Goal: Transaction & Acquisition: Purchase product/service

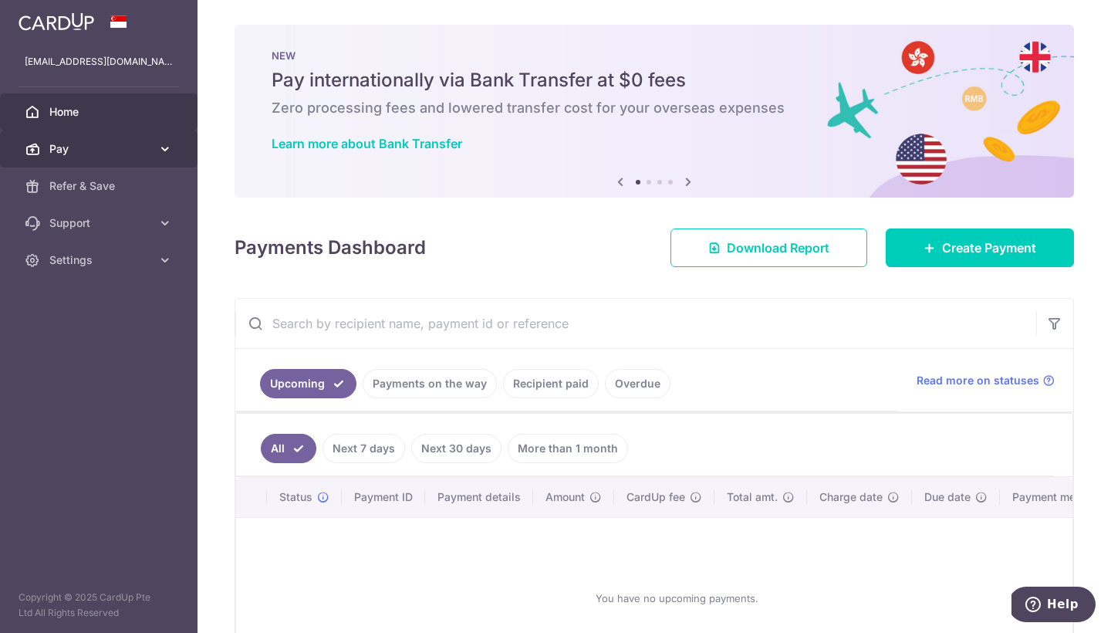
click at [113, 153] on span "Pay" at bounding box center [100, 148] width 102 height 15
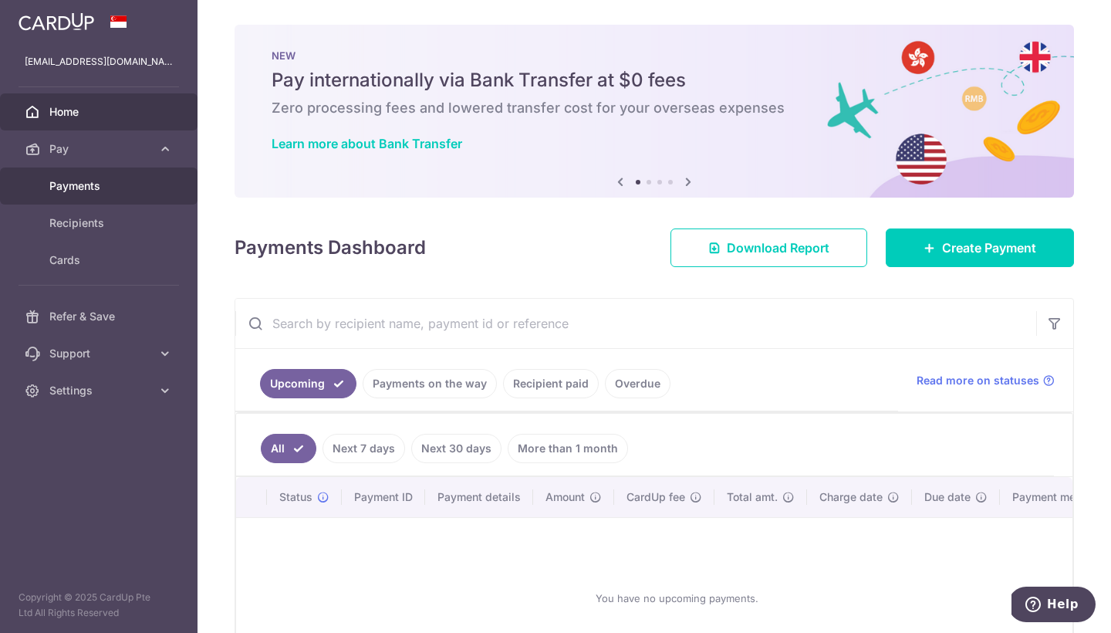
click at [89, 187] on span "Payments" at bounding box center [100, 185] width 102 height 15
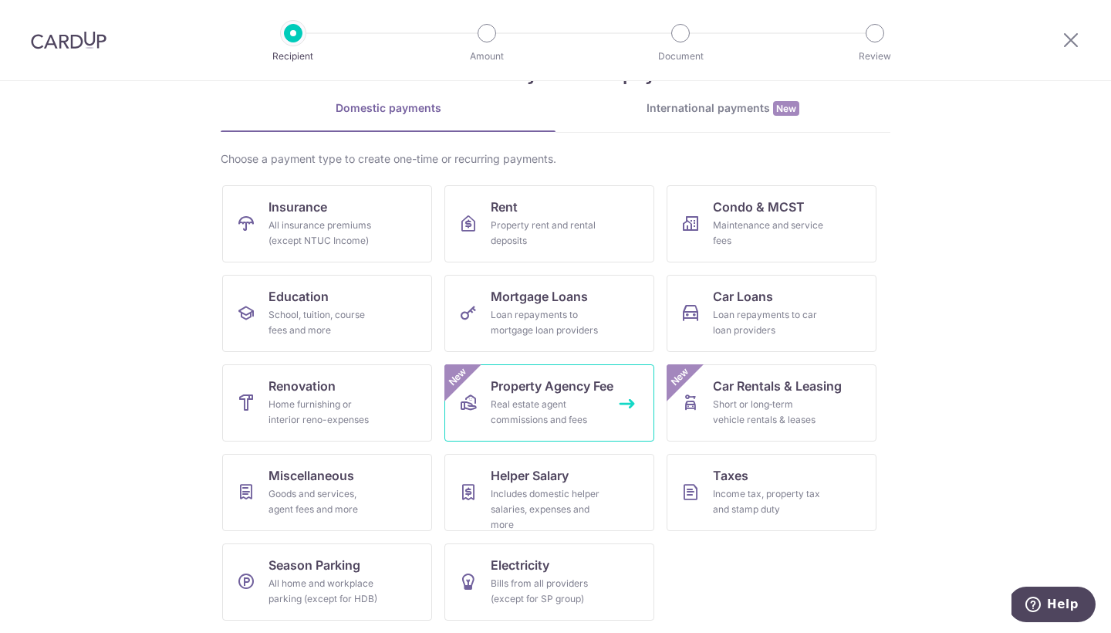
scroll to position [58, 0]
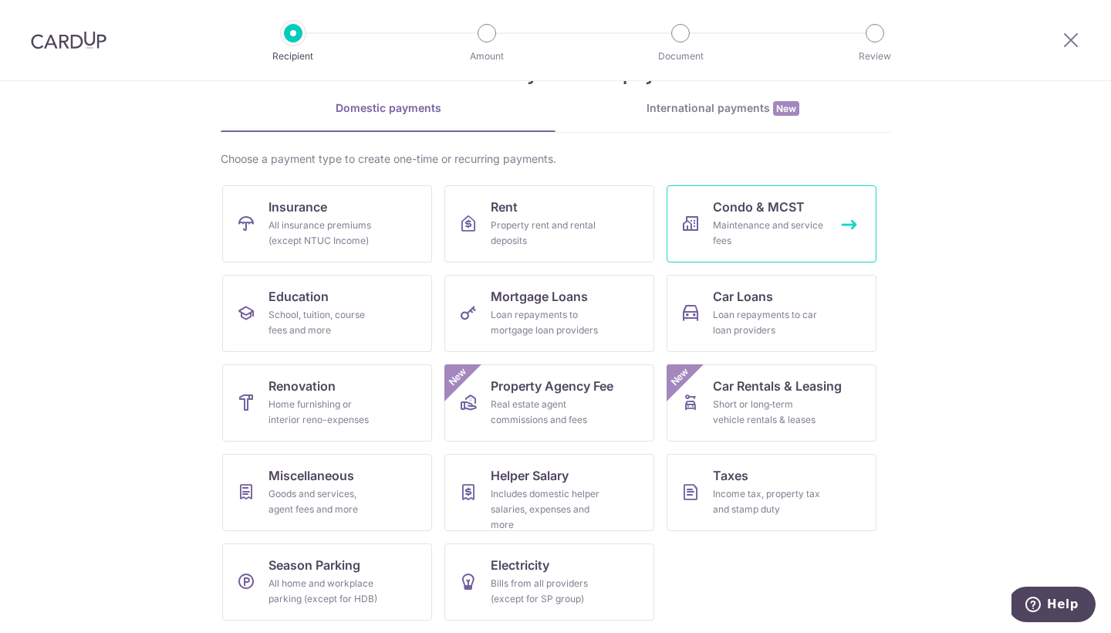
click at [771, 212] on span "Condo & MCST" at bounding box center [759, 207] width 92 height 19
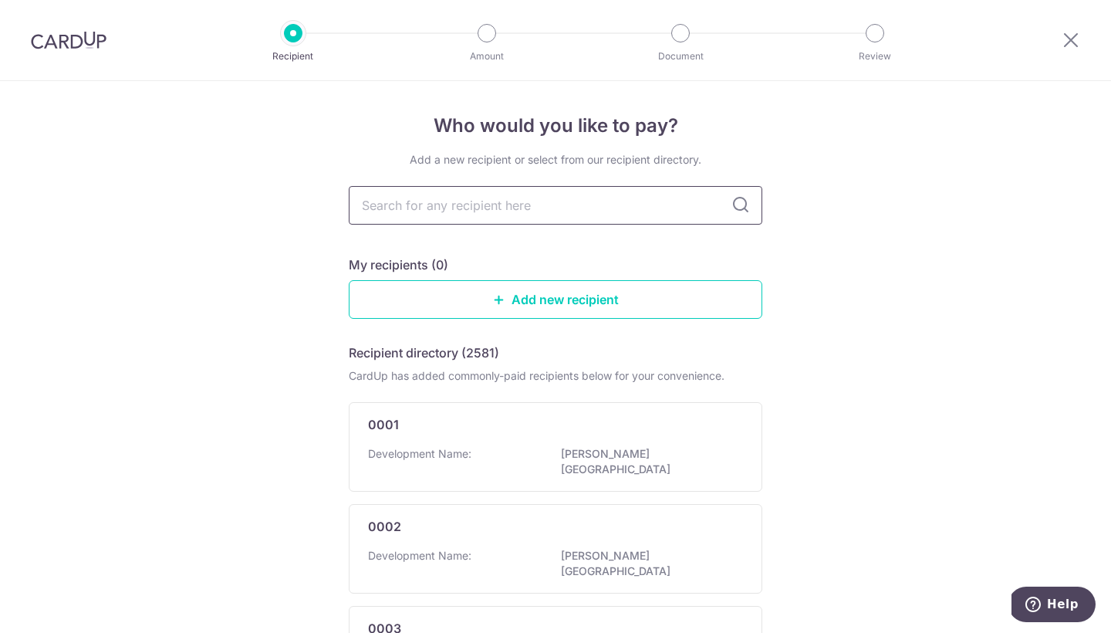
click at [662, 204] on input "text" at bounding box center [556, 205] width 414 height 39
type input "D"
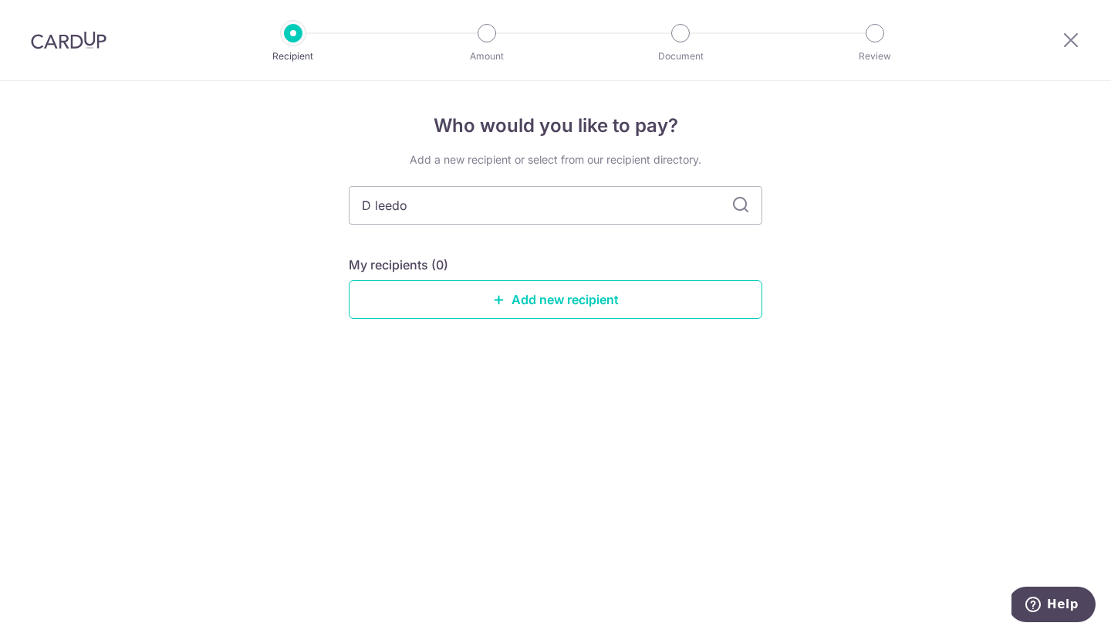
type input "D leedon"
click at [742, 205] on icon at bounding box center [740, 205] width 19 height 19
click at [1073, 36] on icon at bounding box center [1071, 39] width 19 height 19
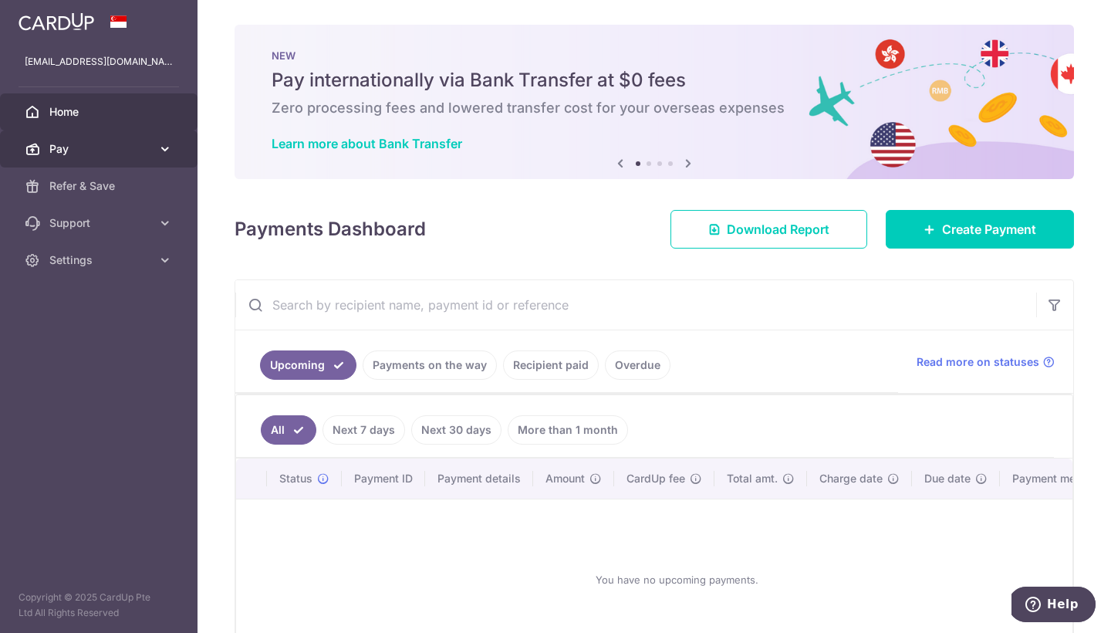
click at [143, 148] on span "Pay" at bounding box center [100, 148] width 102 height 15
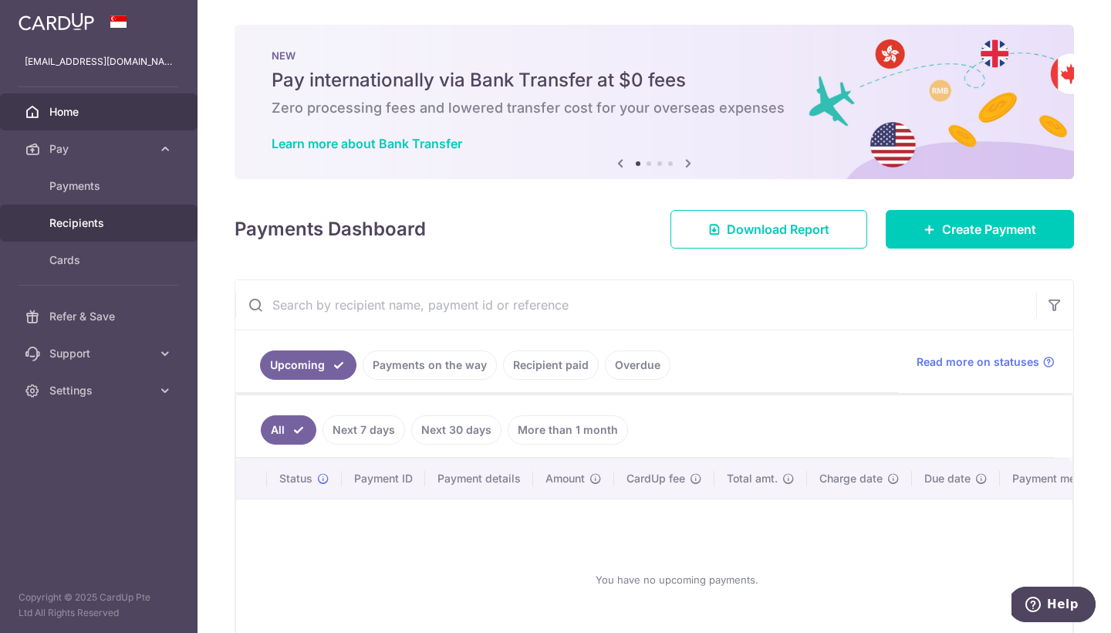
click at [85, 227] on span "Recipients" at bounding box center [100, 222] width 102 height 15
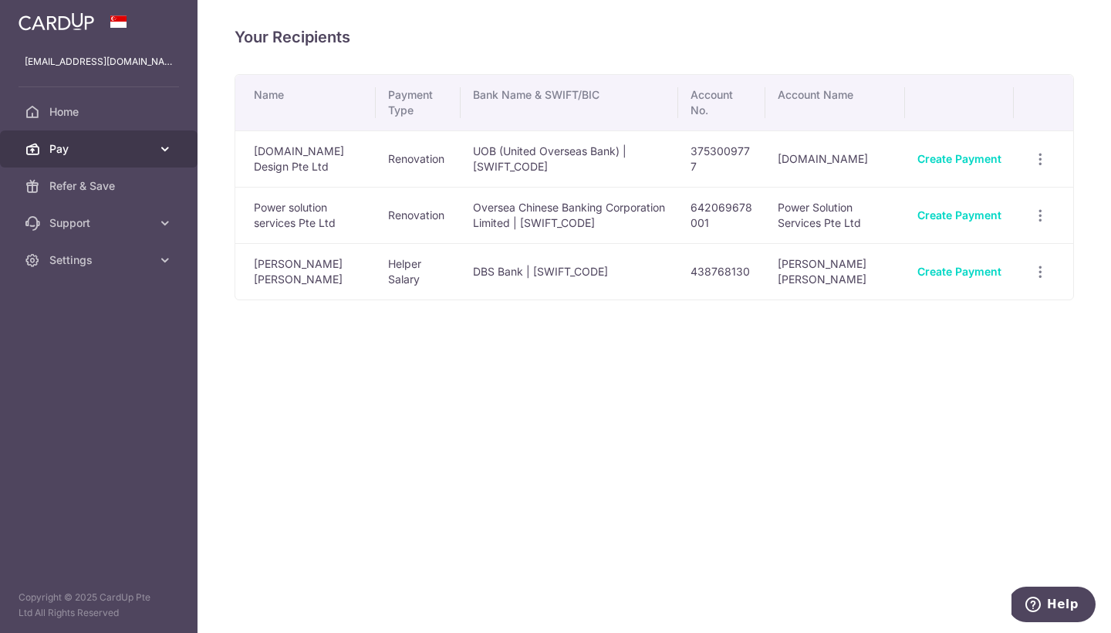
click at [161, 153] on icon at bounding box center [164, 148] width 15 height 15
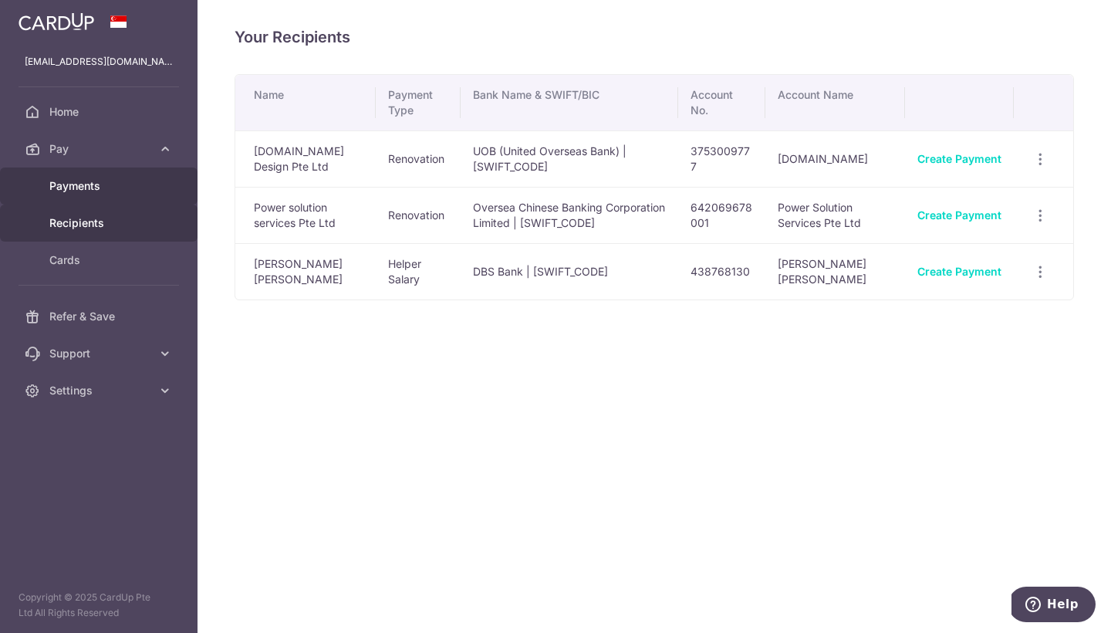
click at [126, 188] on span "Payments" at bounding box center [100, 185] width 102 height 15
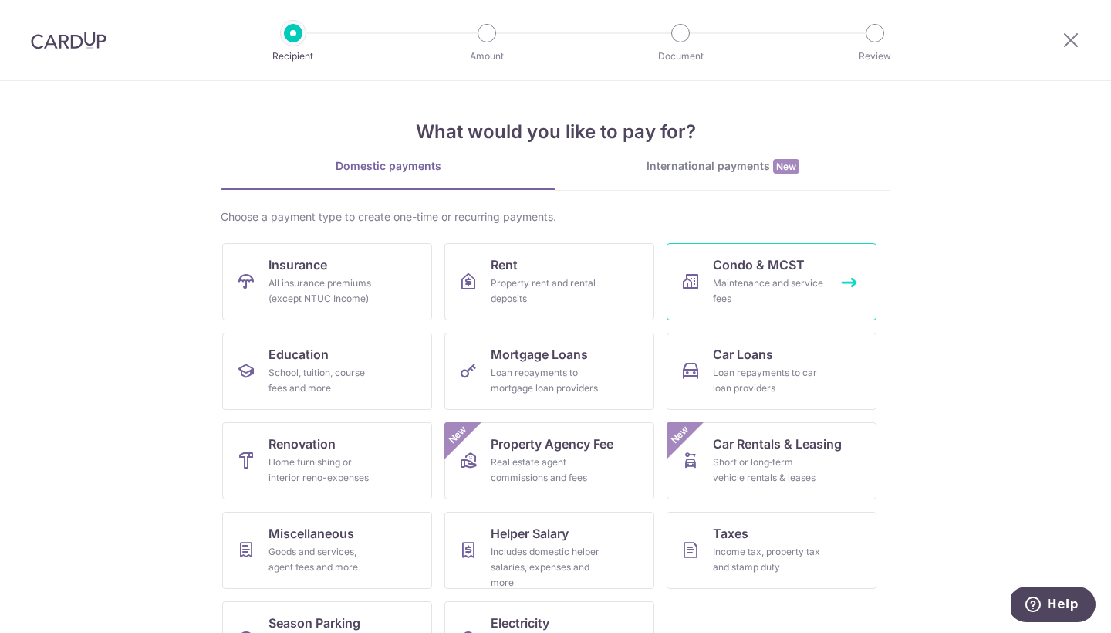
click at [768, 278] on div "Maintenance and service fees" at bounding box center [768, 290] width 111 height 31
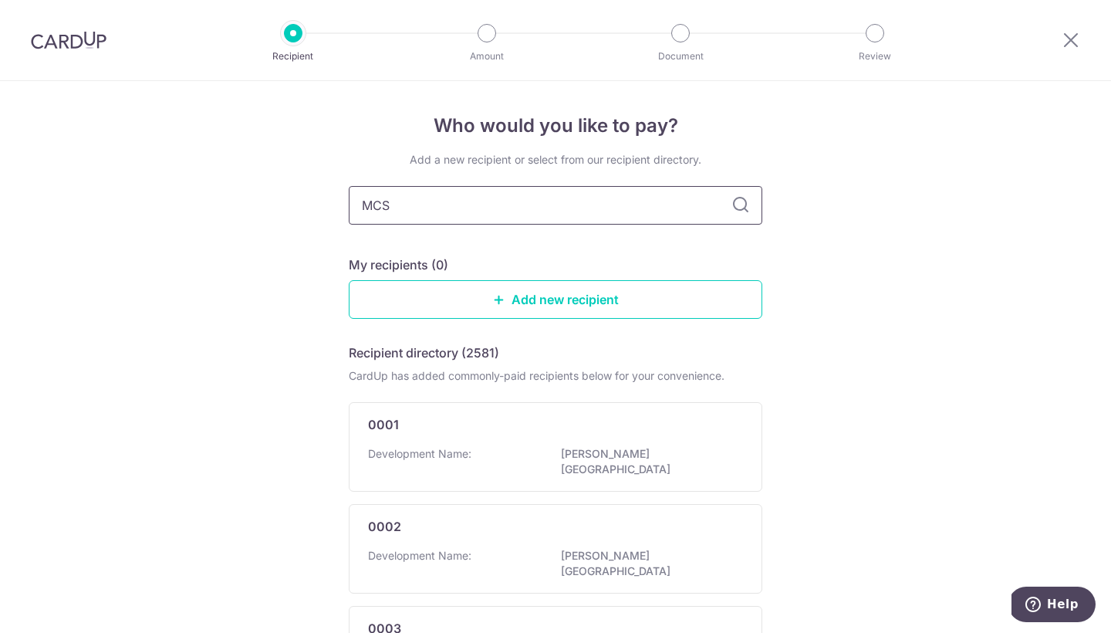
type input "MCST"
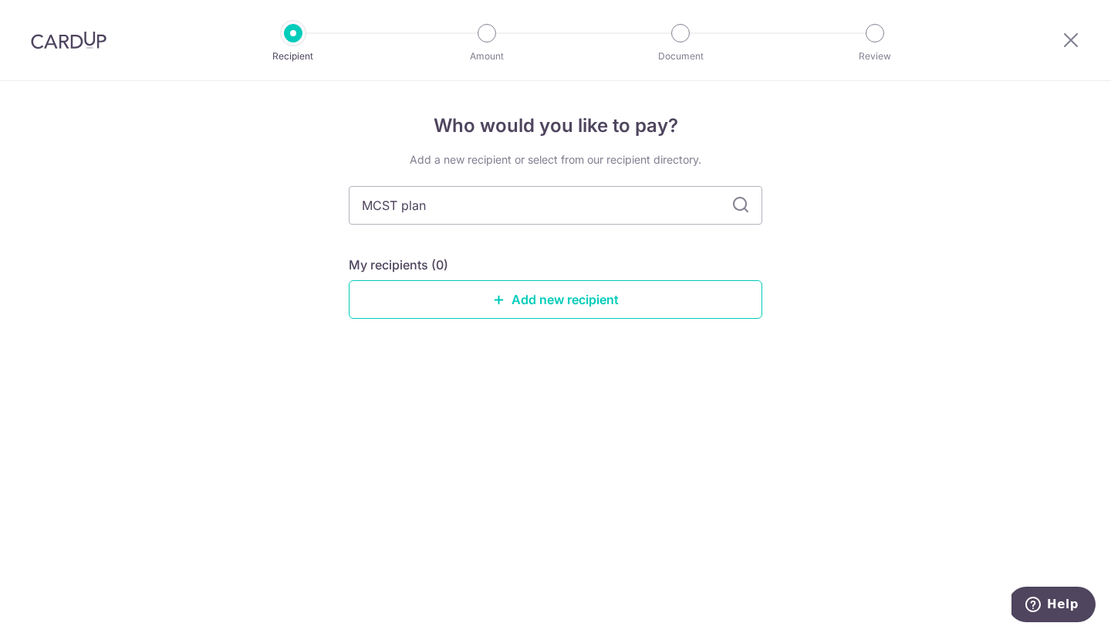
type input "MCST plan"
type input "MCST plan 4288"
click at [738, 201] on icon at bounding box center [740, 205] width 19 height 19
click at [741, 204] on icon at bounding box center [740, 205] width 19 height 19
click at [630, 210] on input "MCST plan 4288" at bounding box center [556, 205] width 414 height 39
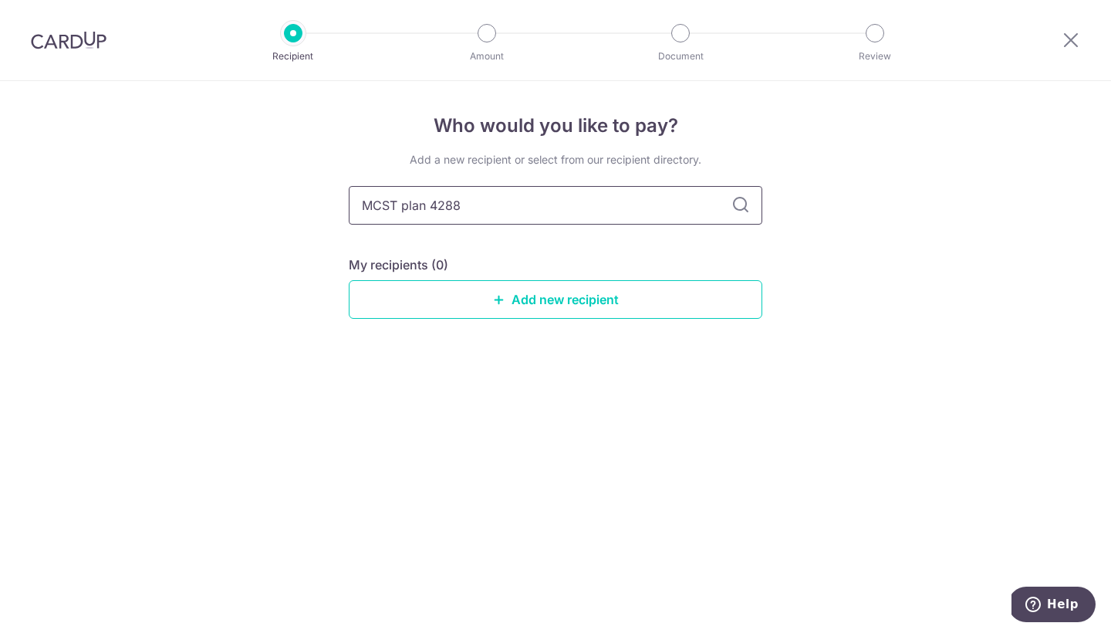
click at [630, 210] on input "MCST plan 4288" at bounding box center [556, 205] width 414 height 39
click at [576, 297] on link "Add new recipient" at bounding box center [556, 299] width 414 height 39
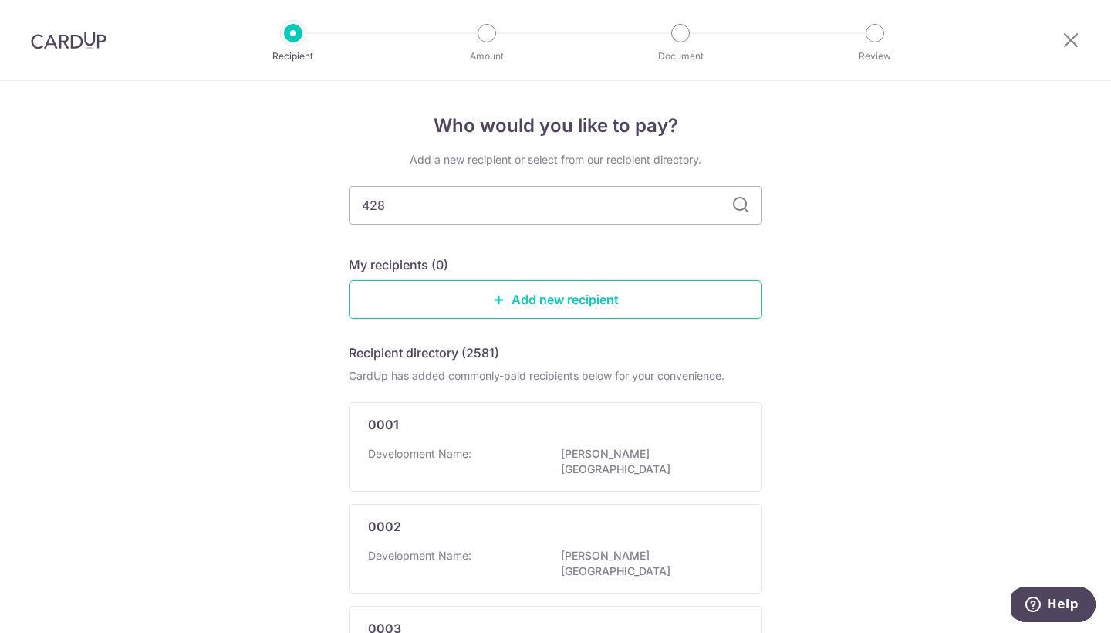
type input "4288"
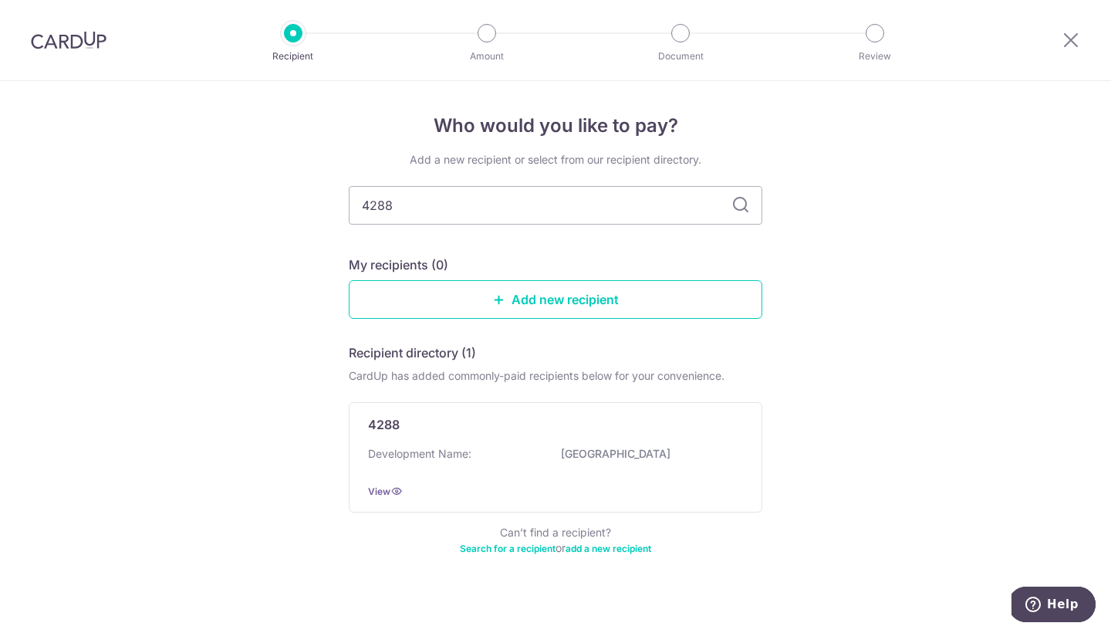
click at [744, 203] on icon at bounding box center [740, 205] width 19 height 19
click at [513, 451] on div "Development Name: LEEDON HEIGHTS" at bounding box center [555, 458] width 375 height 25
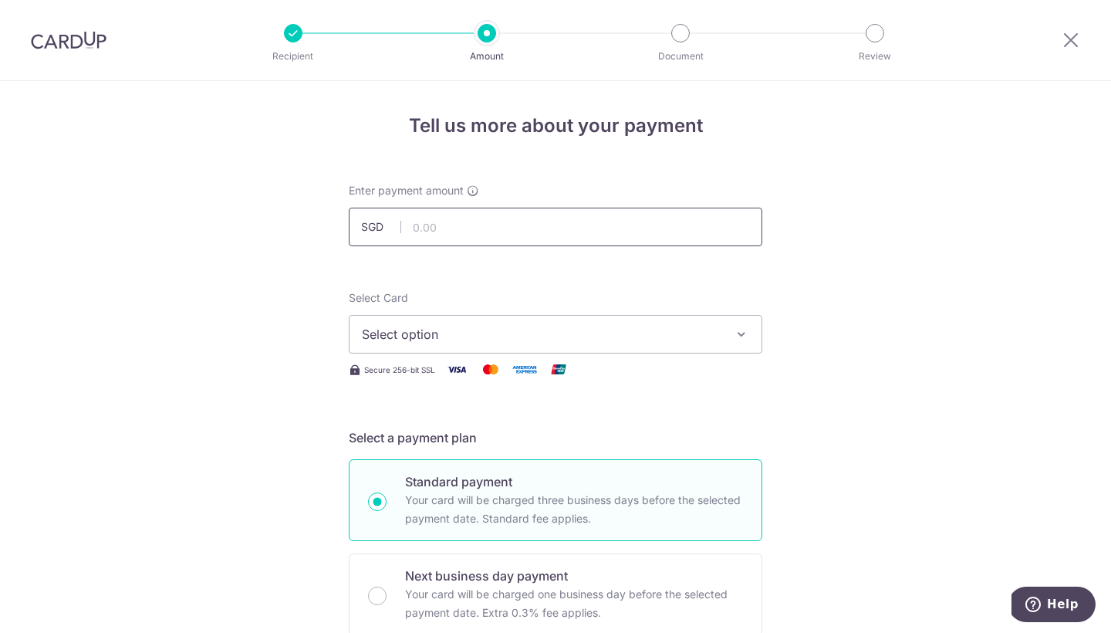
click at [586, 228] on input "text" at bounding box center [556, 227] width 414 height 39
click at [490, 331] on span "Select option" at bounding box center [542, 334] width 360 height 19
type input "1,295.41"
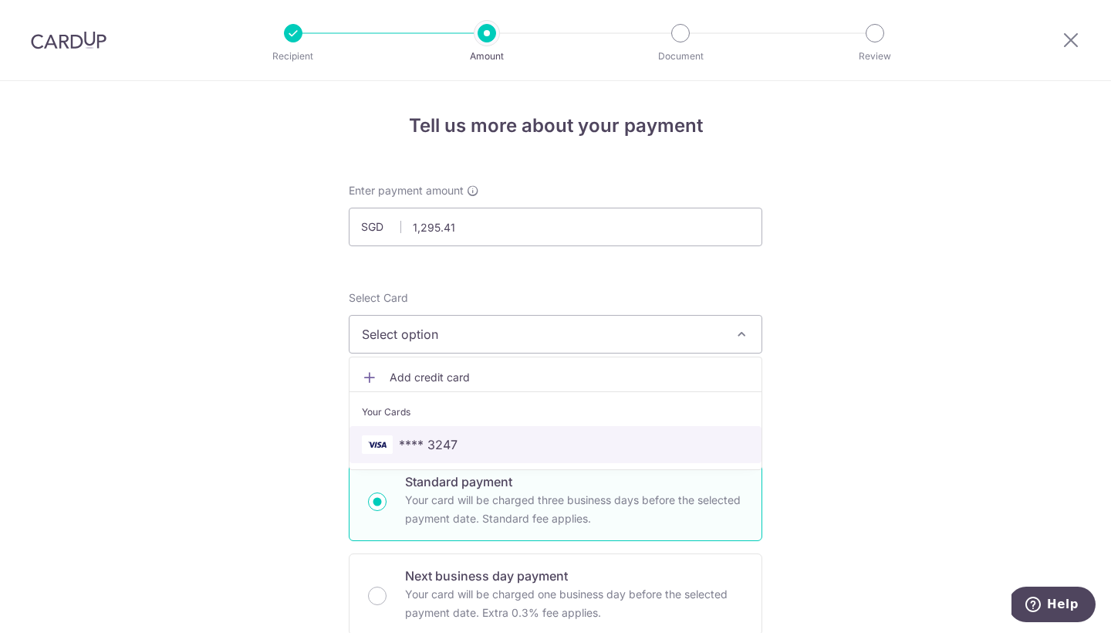
click at [468, 454] on link "**** 3247" at bounding box center [555, 444] width 412 height 37
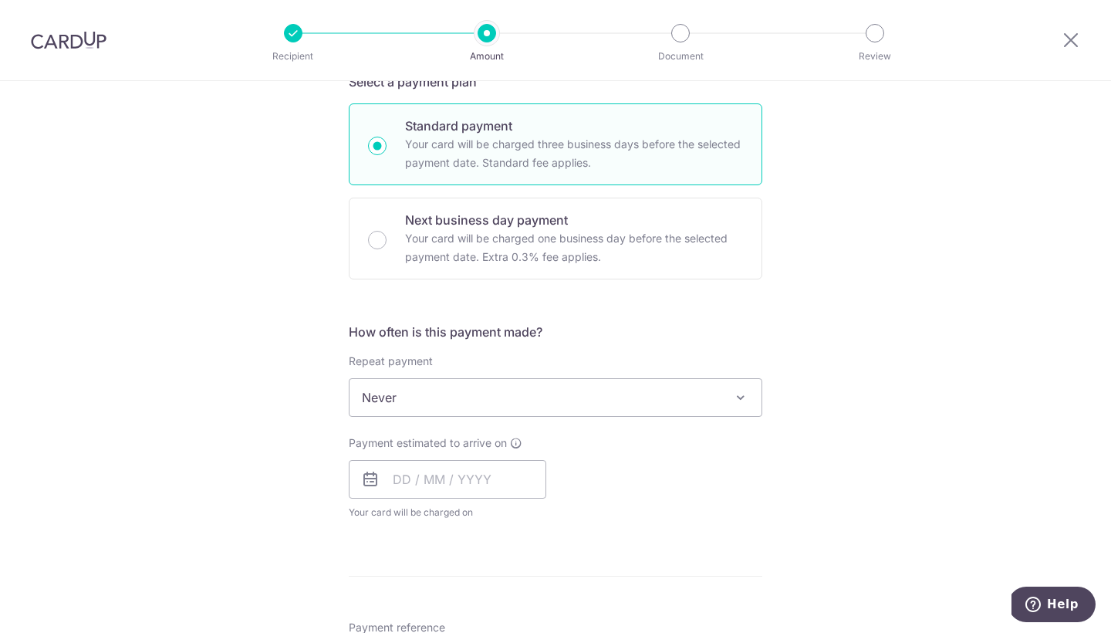
scroll to position [393, 0]
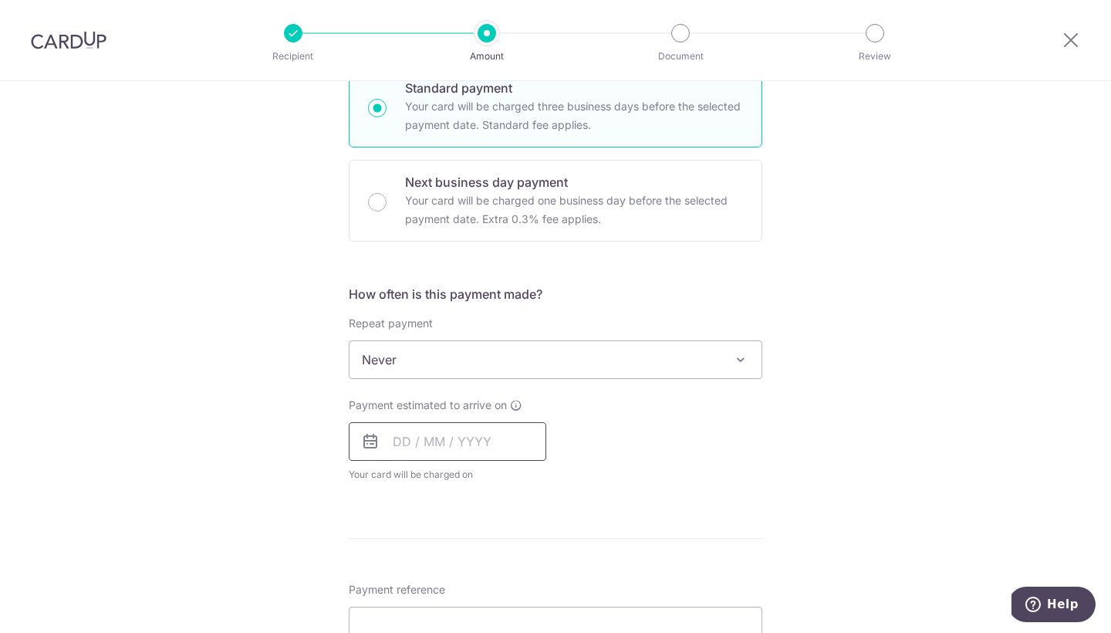
click at [406, 445] on input "text" at bounding box center [448, 441] width 198 height 39
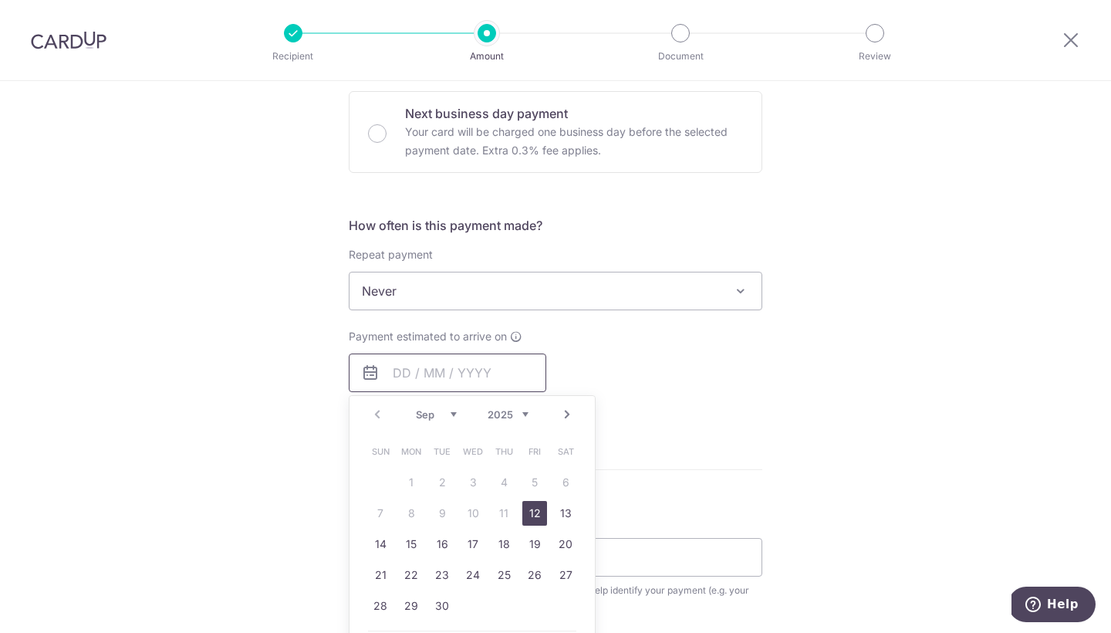
scroll to position [469, 0]
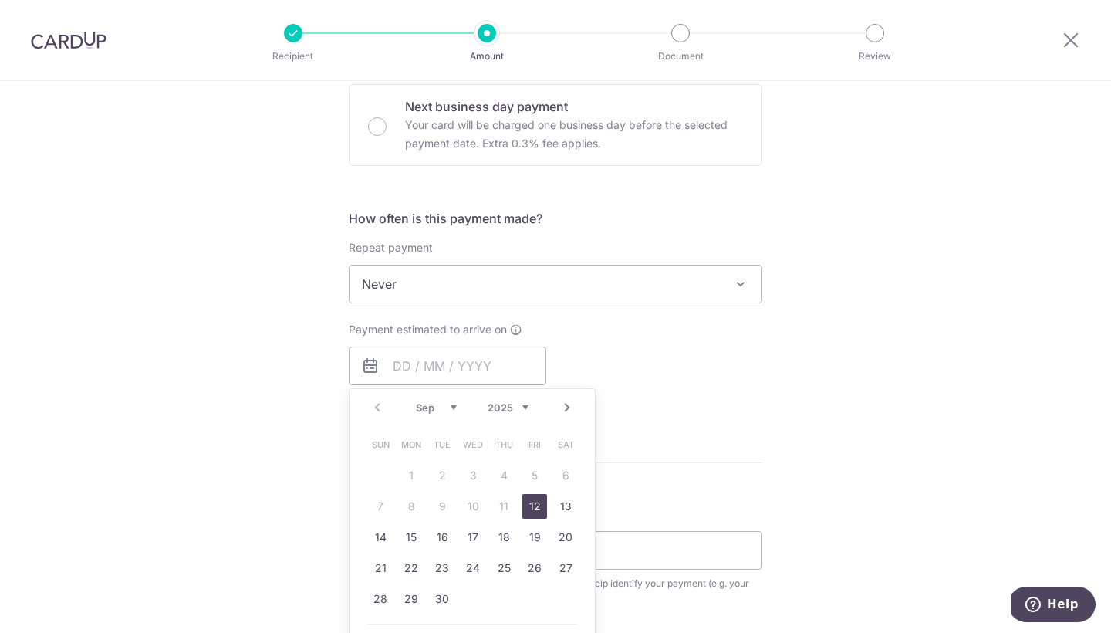
click at [533, 507] on link "12" at bounding box center [534, 506] width 25 height 25
type input "[DATE]"
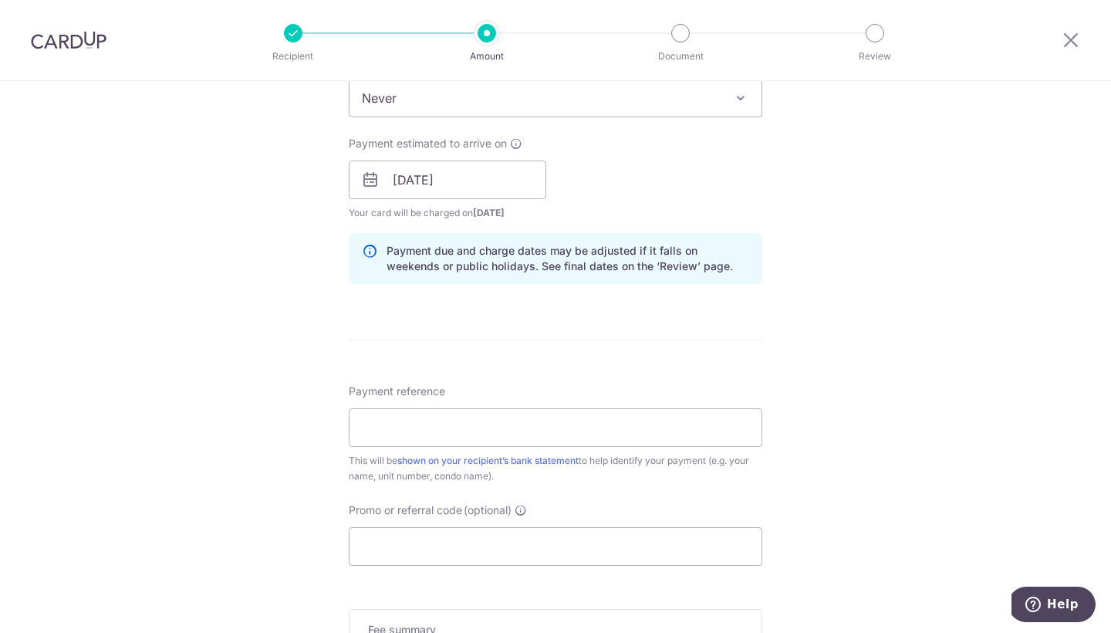
scroll to position [660, 0]
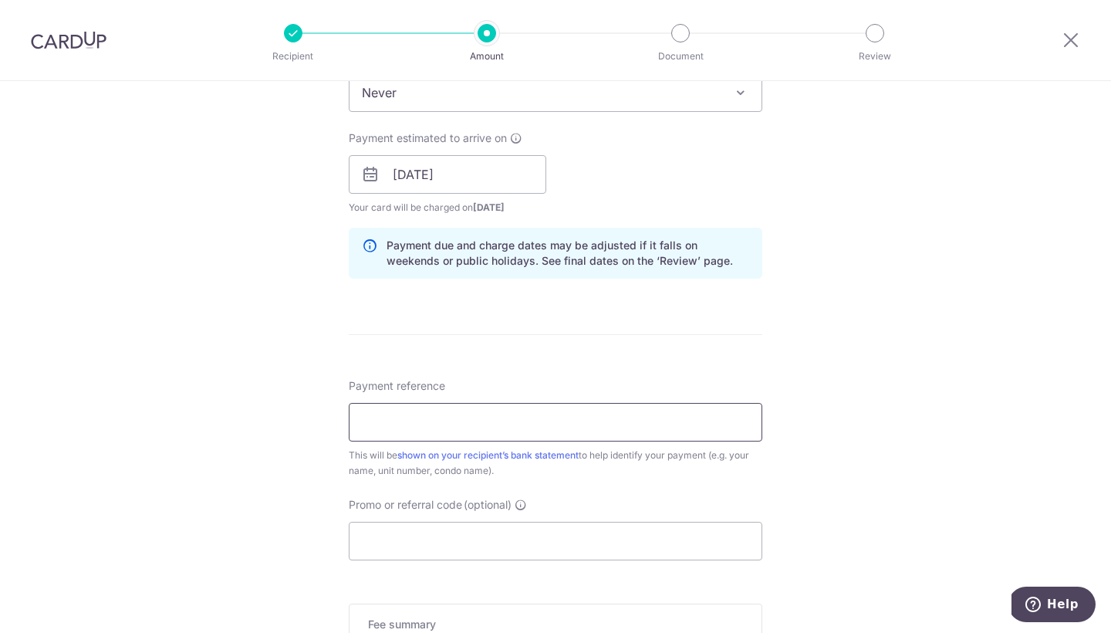
click at [680, 412] on input "Payment reference" at bounding box center [556, 422] width 414 height 39
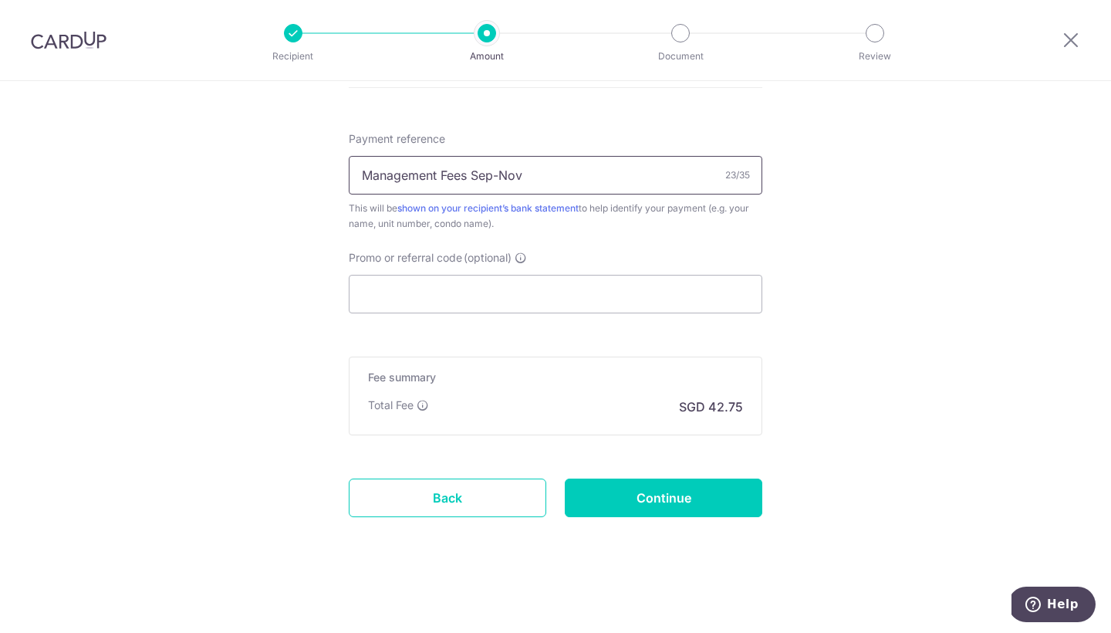
scroll to position [907, 0]
type input "Management Fees Sep-Nov"
click at [454, 291] on input "Promo or referral code (optional)" at bounding box center [556, 294] width 414 height 39
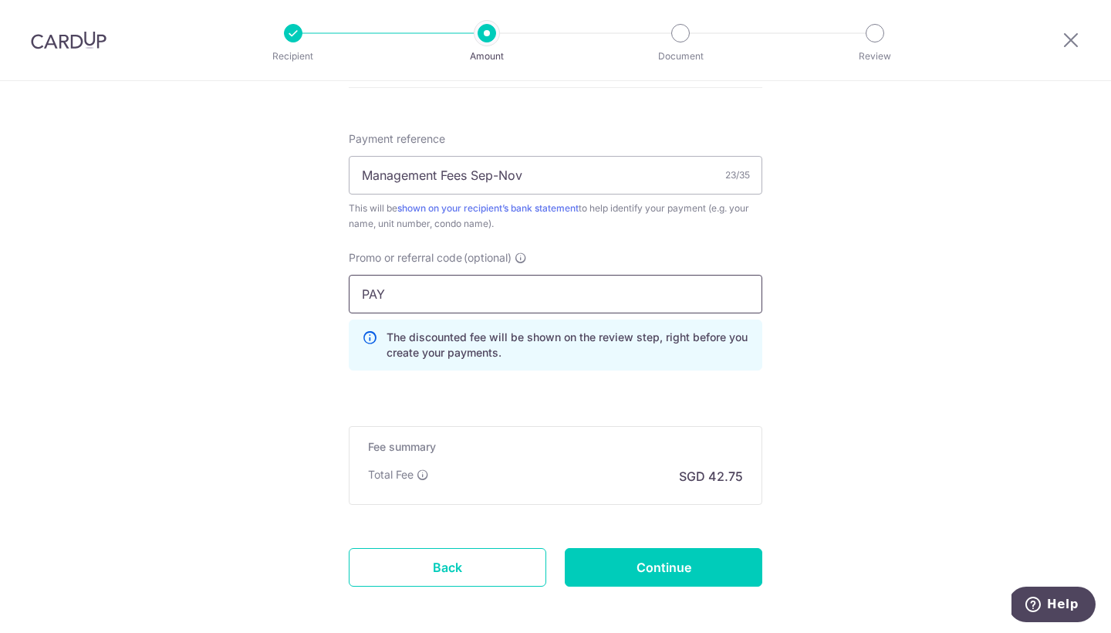
type input "PAY"
click at [669, 563] on input "Continue" at bounding box center [664, 567] width 198 height 39
type input "Create Schedule"
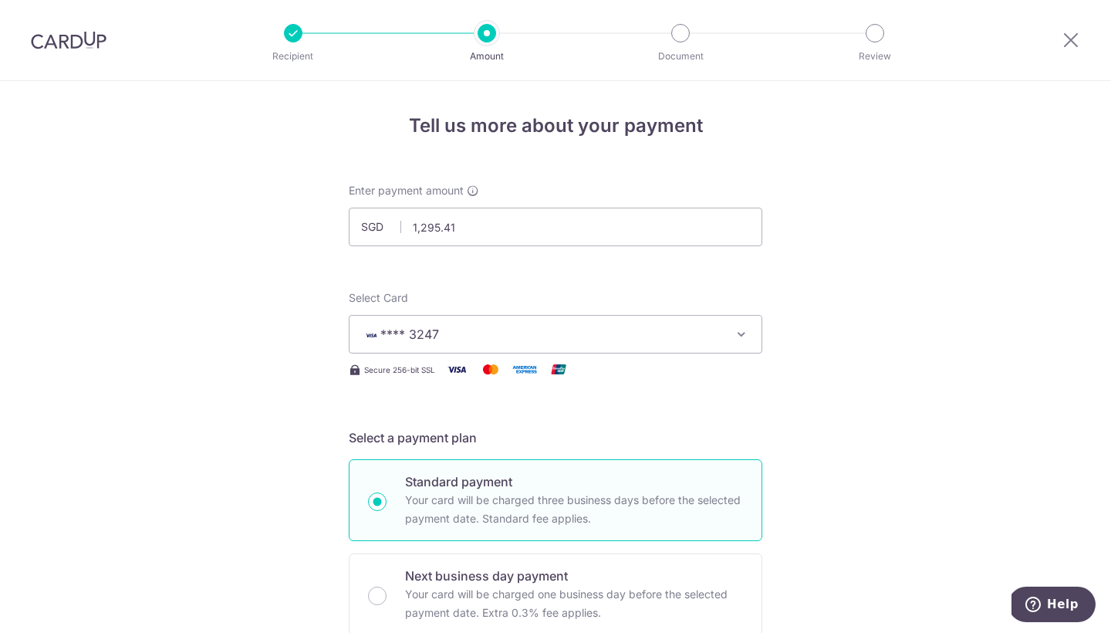
scroll to position [998, 0]
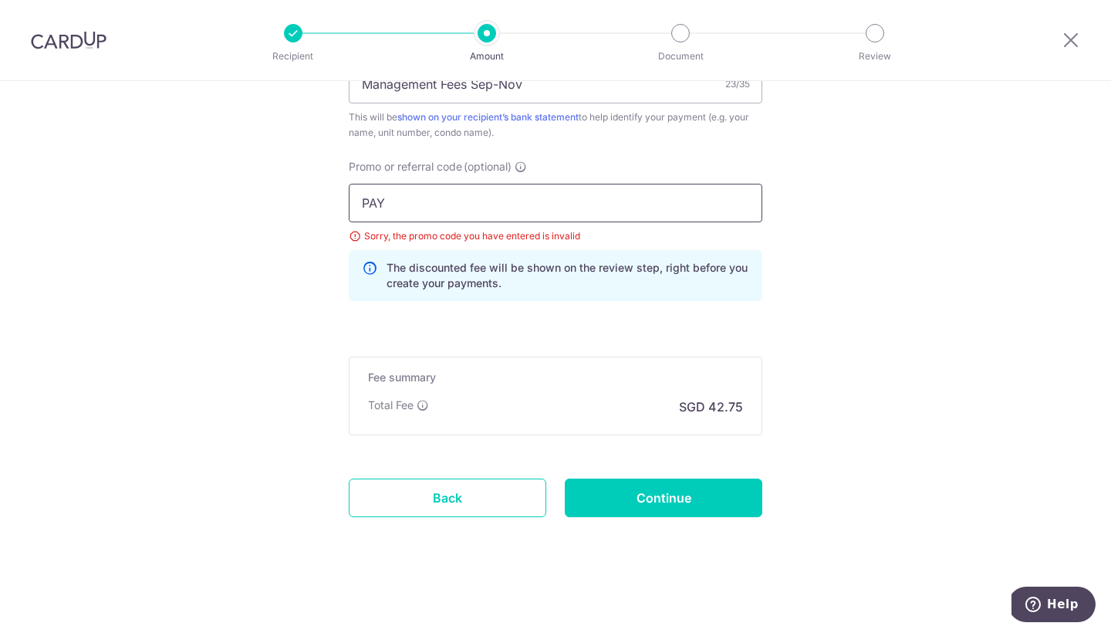
click at [624, 197] on input "PAY" at bounding box center [556, 203] width 414 height 39
type input "P"
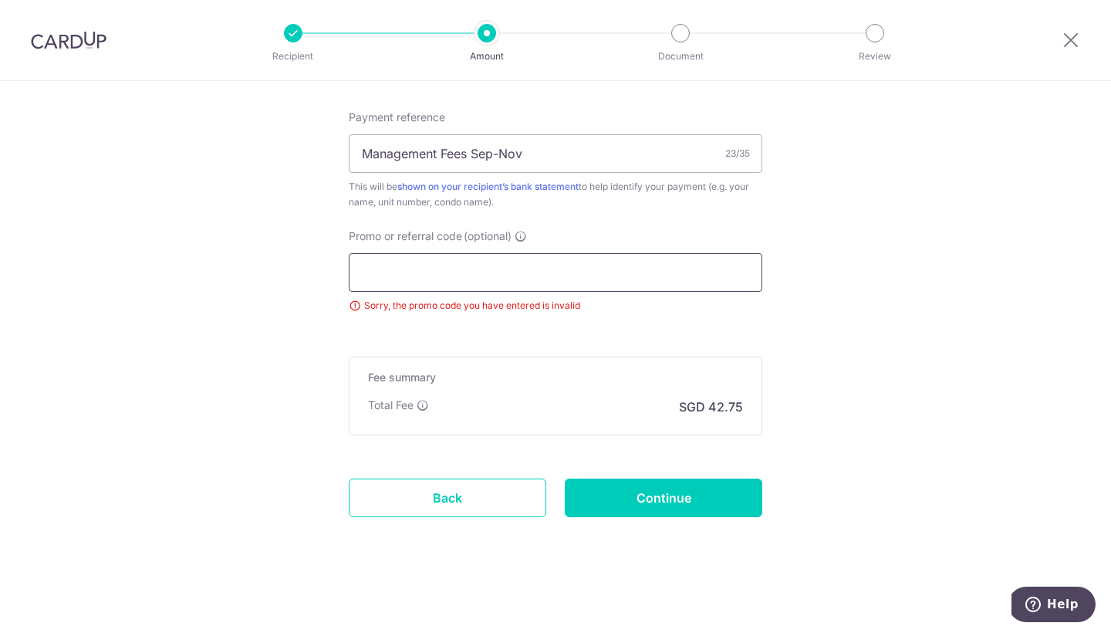
scroll to position [929, 0]
click at [646, 500] on input "Continue" at bounding box center [664, 497] width 198 height 39
type input "Update Schedule"
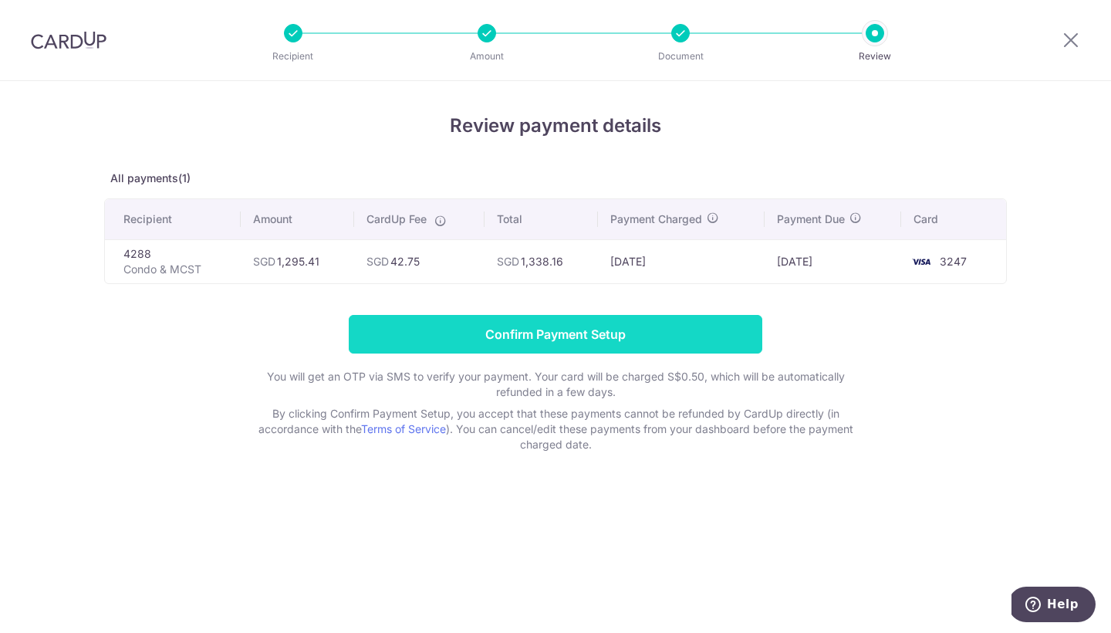
click at [557, 332] on input "Confirm Payment Setup" at bounding box center [556, 334] width 414 height 39
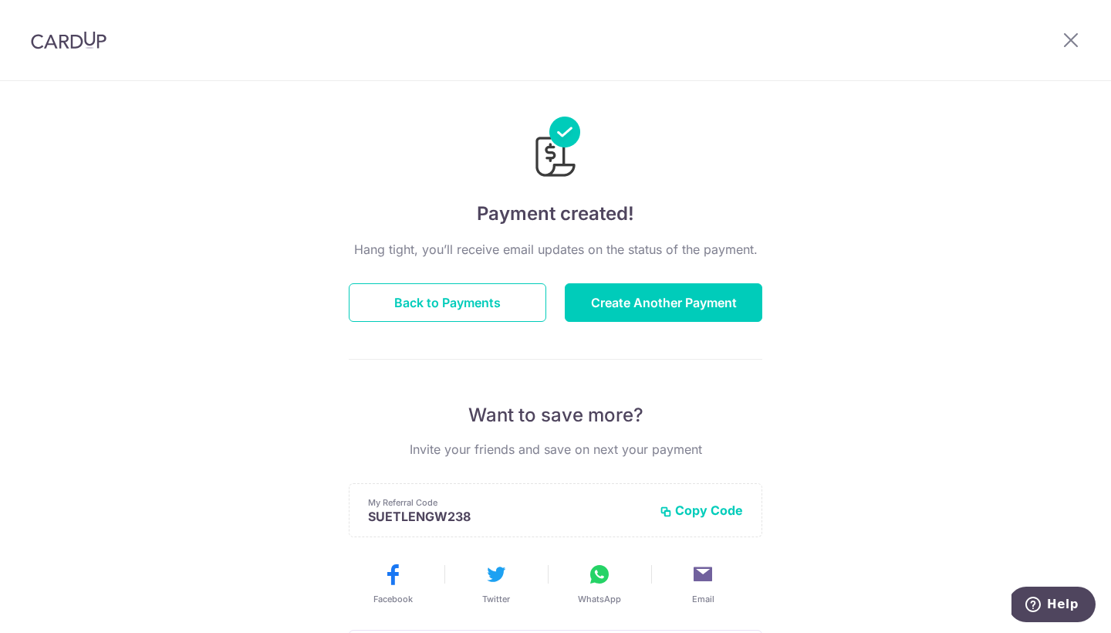
scroll to position [14, 0]
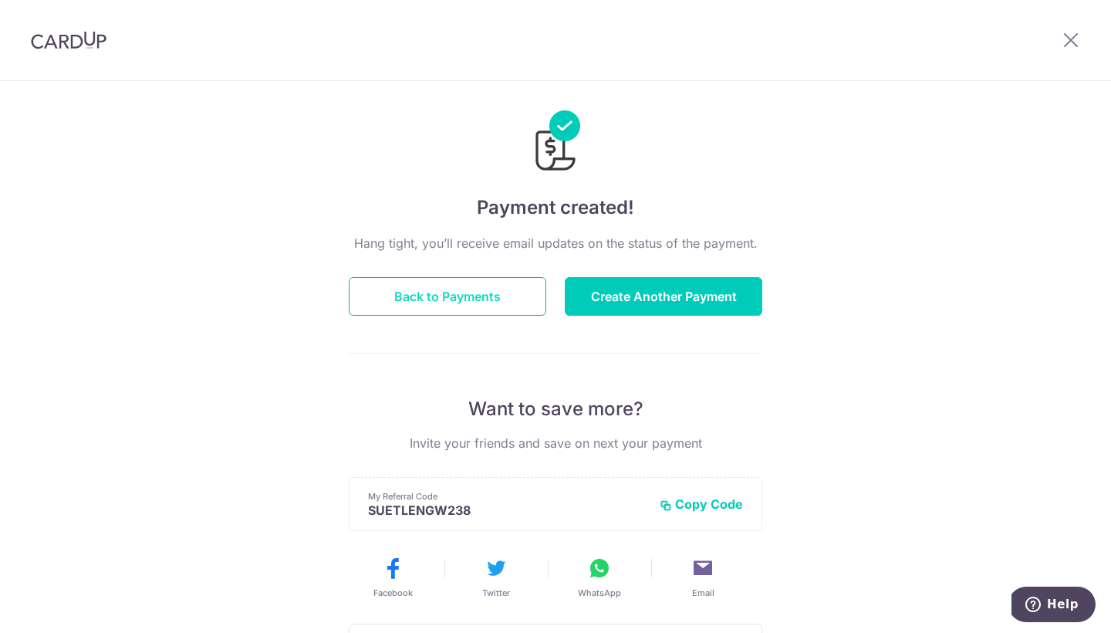
click at [491, 299] on button "Back to Payments" at bounding box center [448, 296] width 198 height 39
